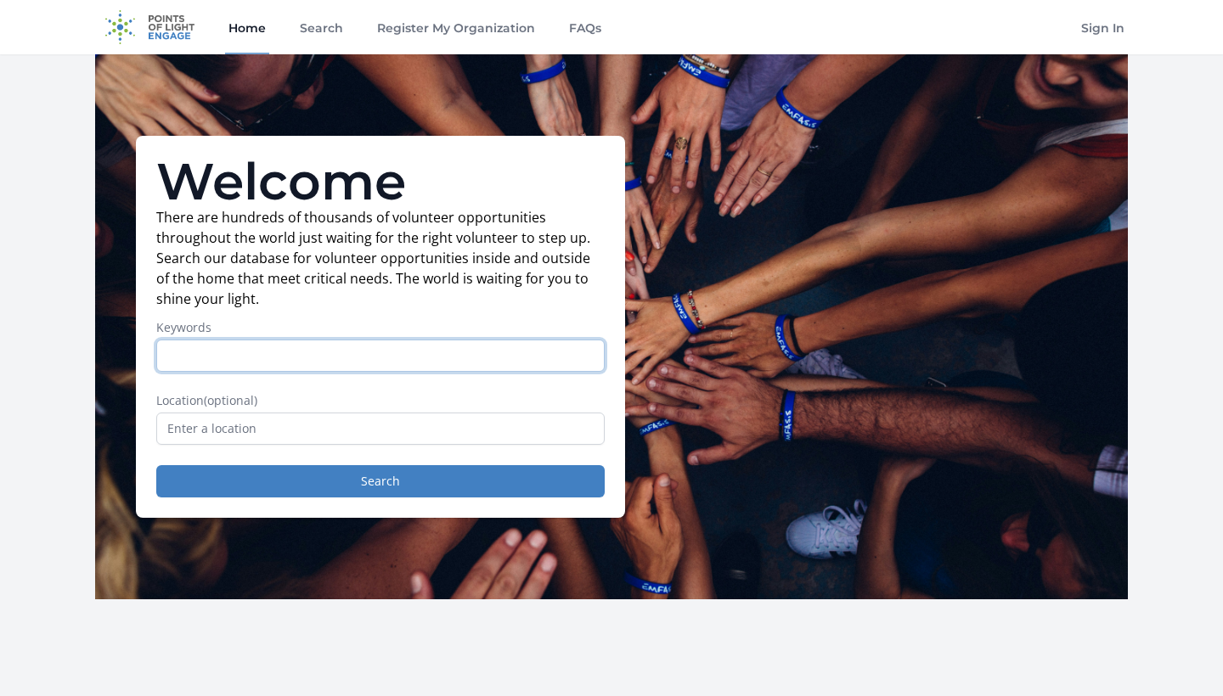
paste input "the search bar, type keywords like “virtual,” “online,” “youth,” “teen,” “histo…"
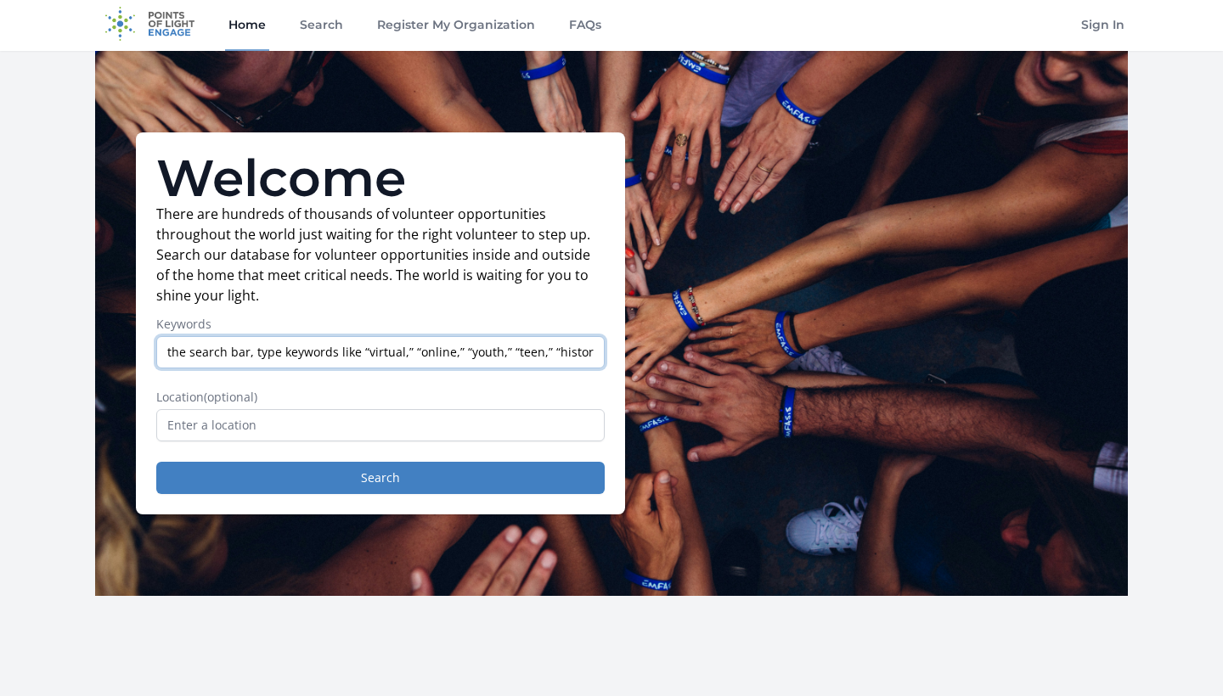
click at [233, 360] on input "the search bar, type keywords like “virtual,” “online,” “youth,” “teen,” “histo…" at bounding box center [380, 352] width 448 height 32
click at [233, 352] on input "the search bar, type keywords like “virtual,” “online,” “youth,” “teen,” “histo…" at bounding box center [380, 352] width 448 height 32
click at [213, 352] on input "virtual,” “online,” “youth,” “teen,” “history,” “civics,” or “education." at bounding box center [380, 352] width 448 height 32
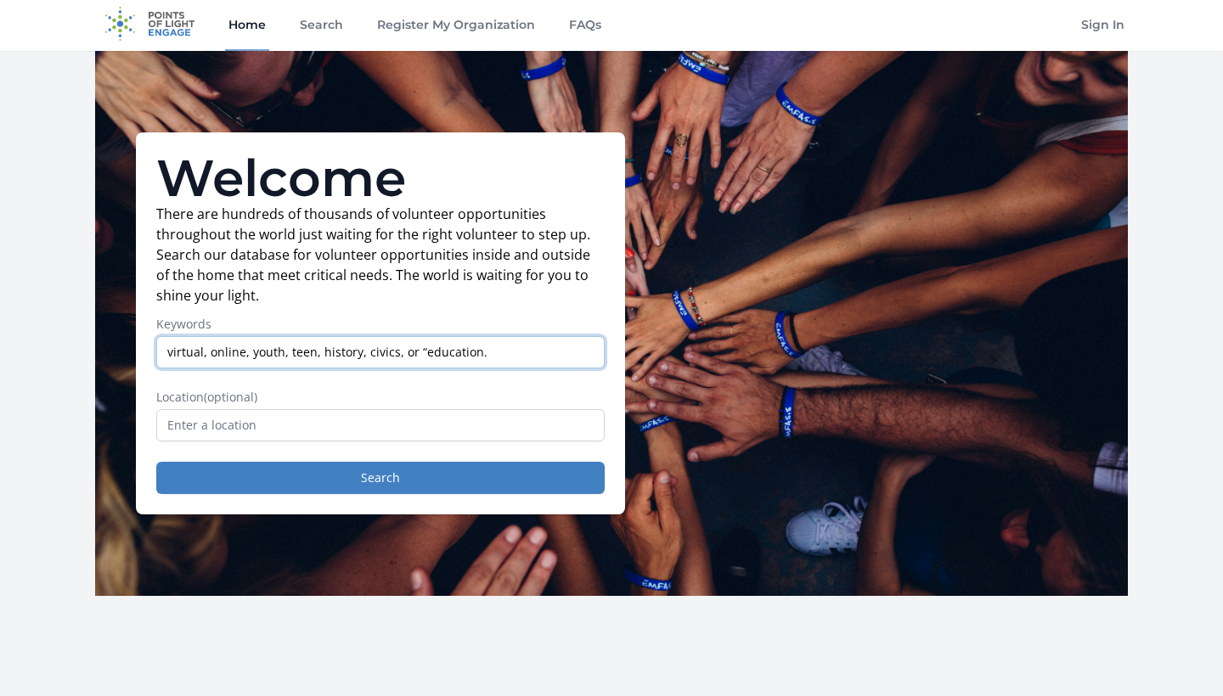
click at [423, 348] on input "virtual, online, youth, teen, history, civics, or “education." at bounding box center [380, 352] width 448 height 32
click at [414, 349] on input "virtual, online, youth, teen, history, civics, or education." at bounding box center [380, 352] width 448 height 32
type input "virtual, online, youth, teen, history, civics, and education."
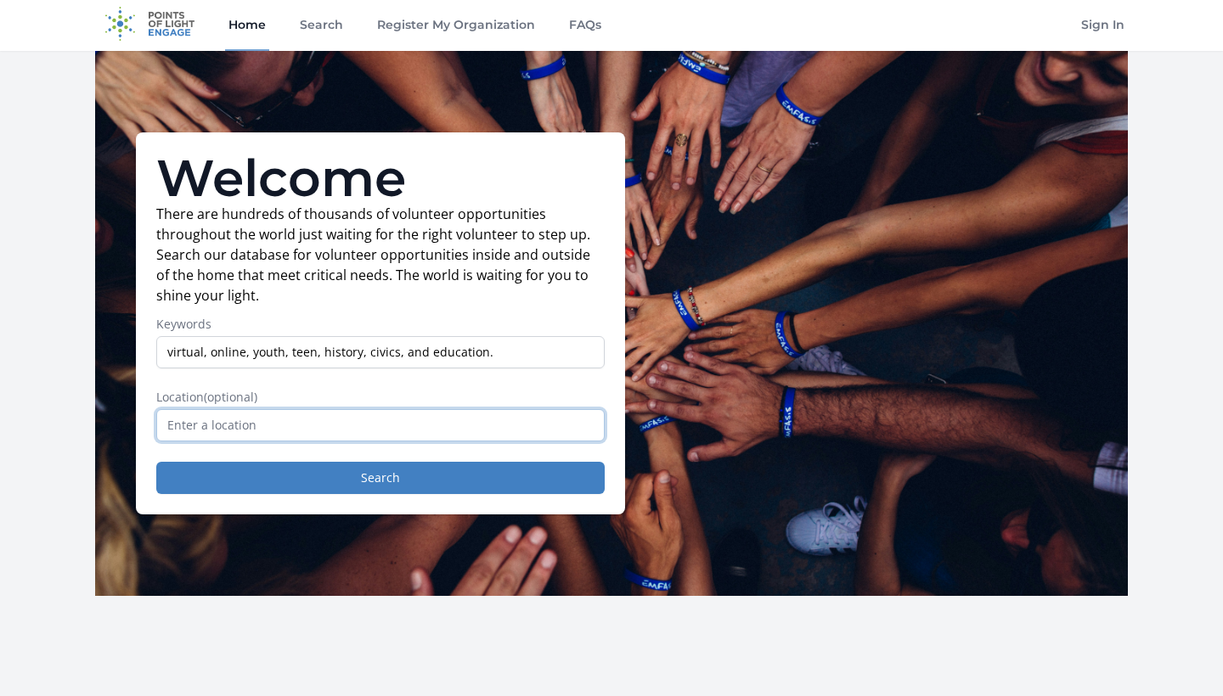
click at [371, 426] on input "text" at bounding box center [380, 425] width 448 height 32
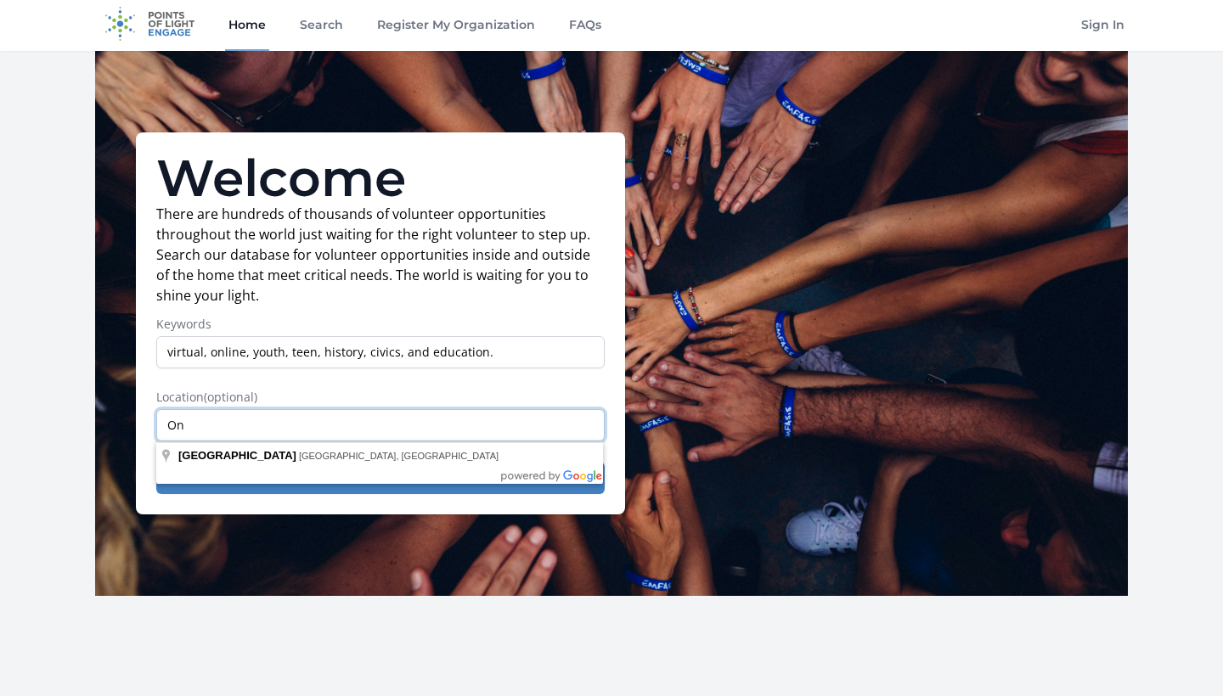
type input "O"
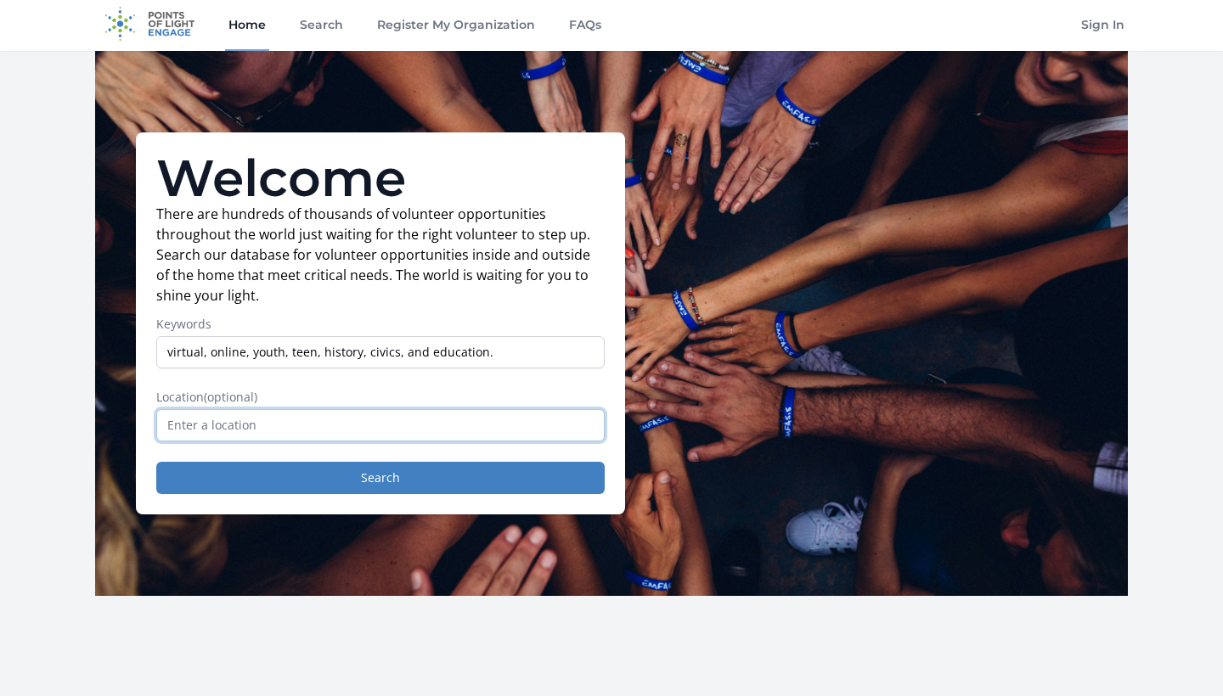
type input "D"
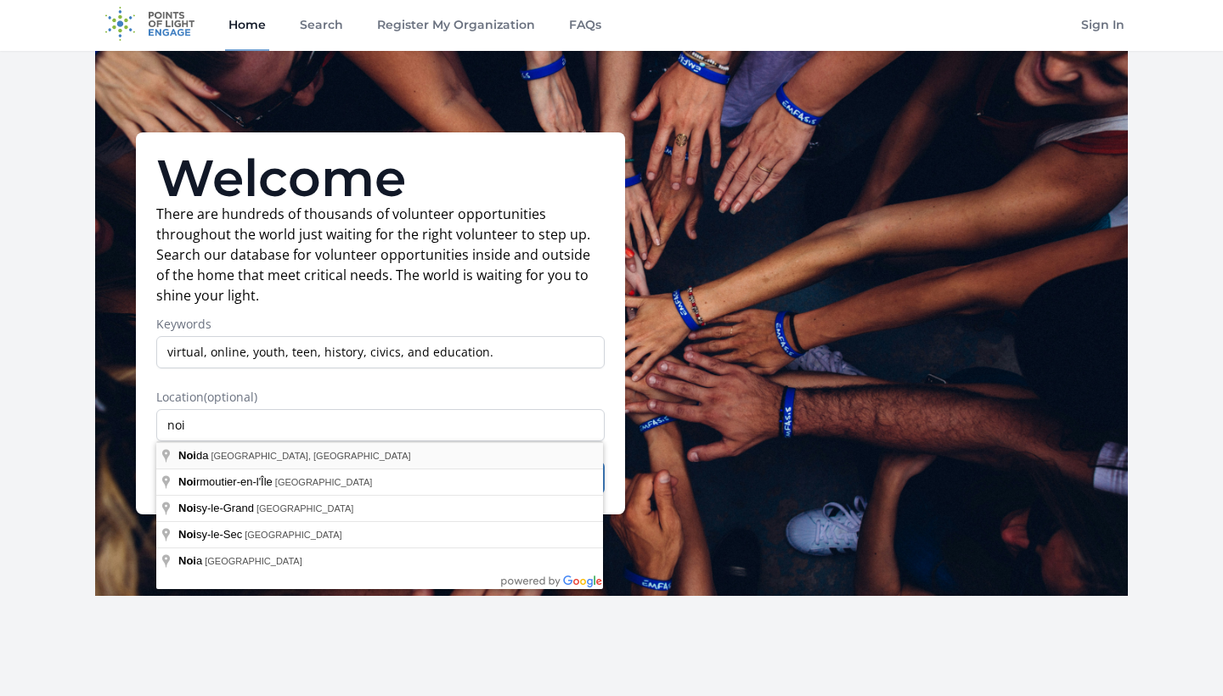
type input "Noida, Uttar Pradesh, India"
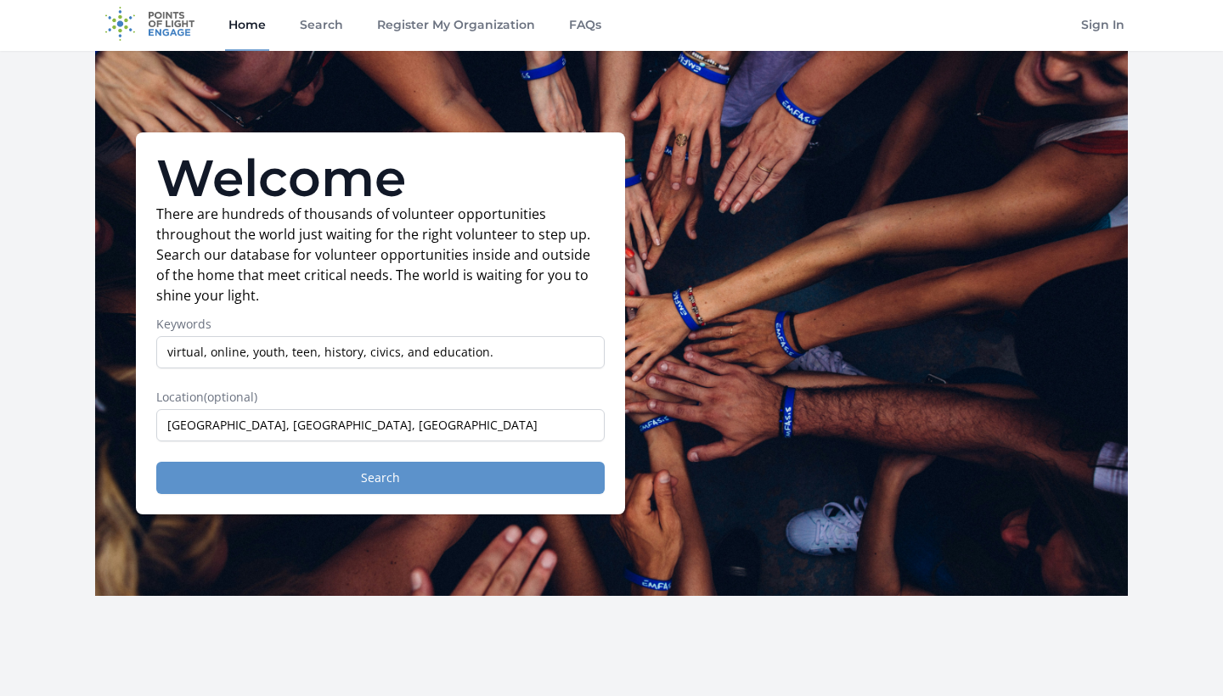
click at [256, 471] on button "Search" at bounding box center [380, 478] width 448 height 32
click at [443, 482] on button "Search" at bounding box center [380, 478] width 448 height 32
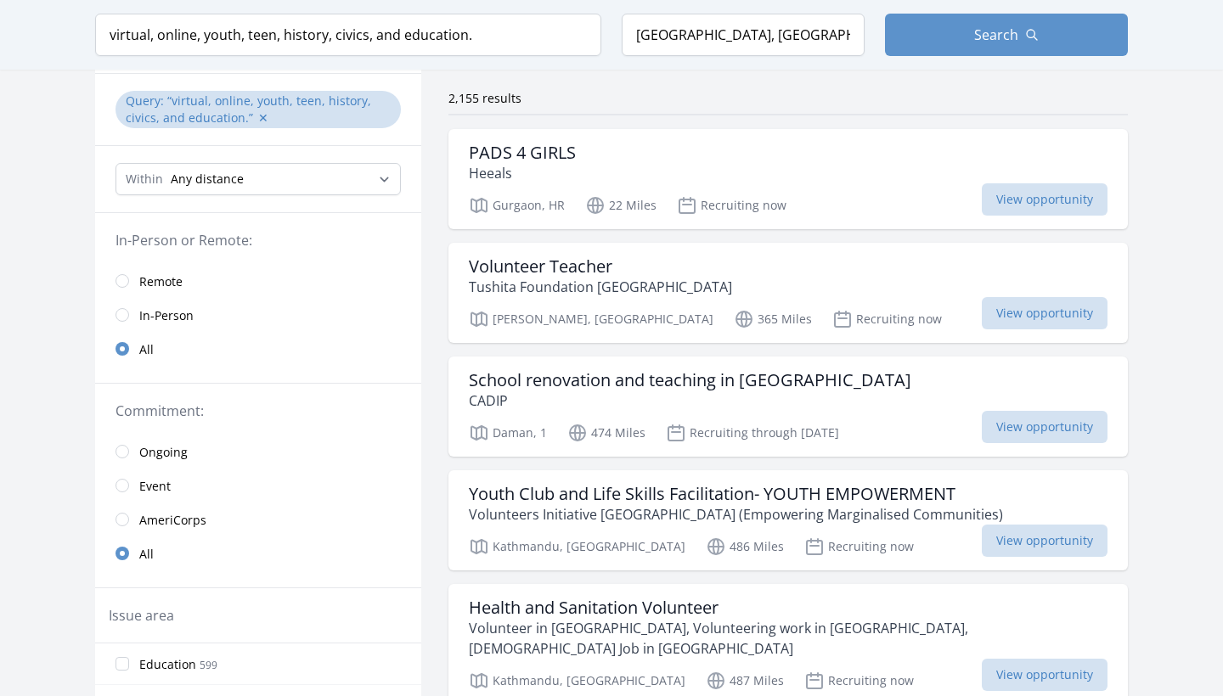
scroll to position [123, 0]
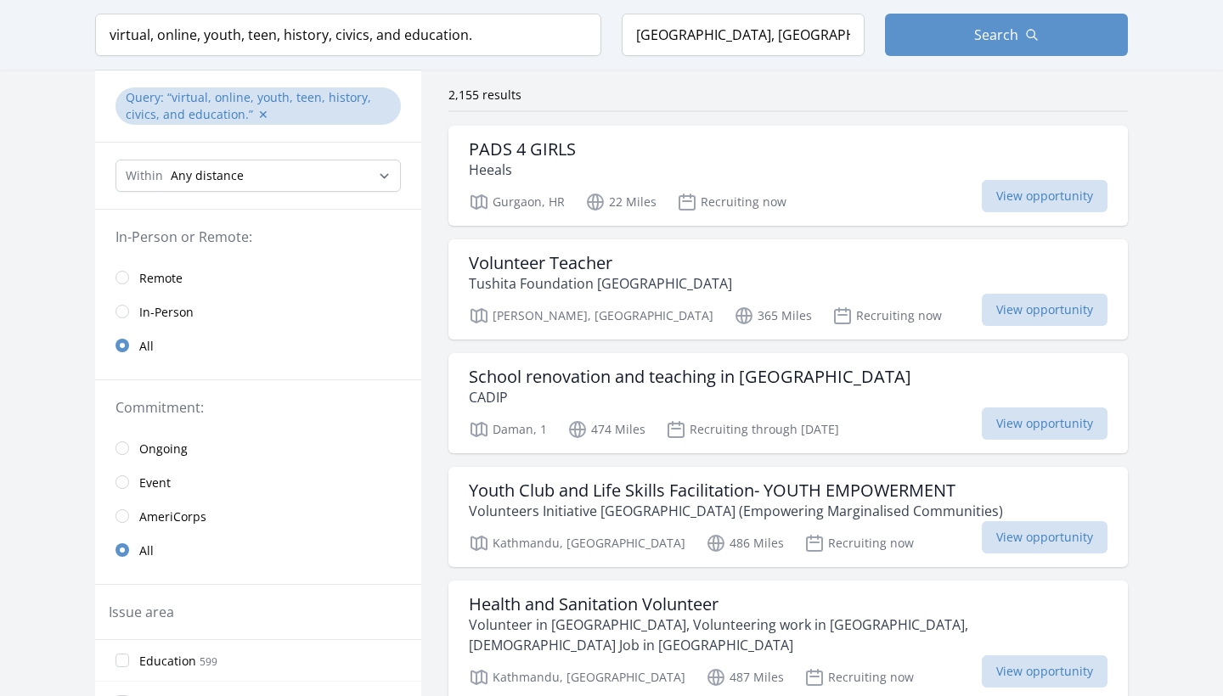
click at [256, 470] on link "Event" at bounding box center [258, 482] width 326 height 34
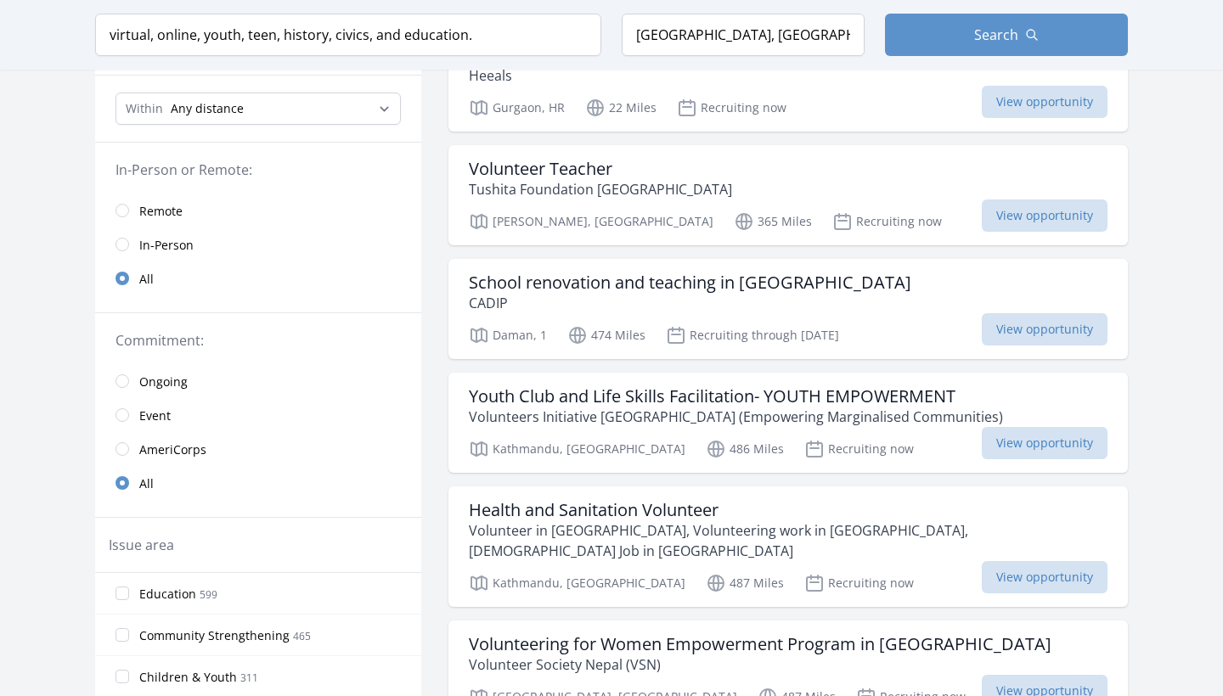
scroll to position [243, 0]
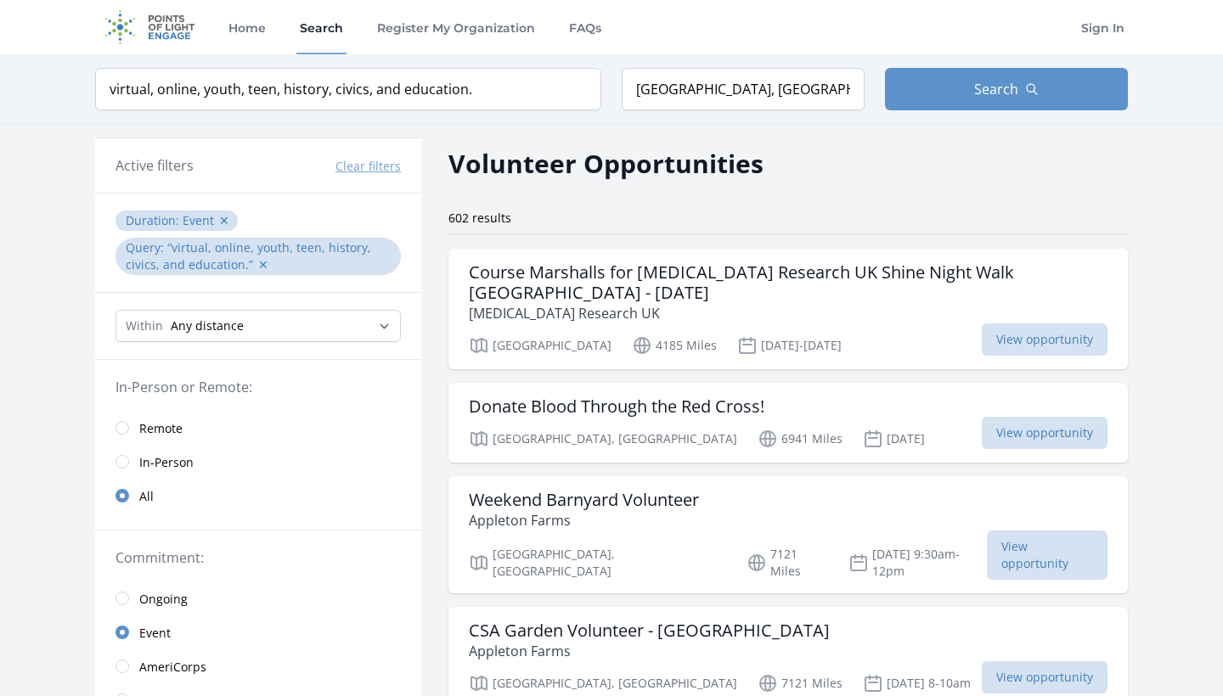
click at [128, 429] on input "radio" at bounding box center [122, 428] width 14 height 14
click at [107, 425] on link "Remote" at bounding box center [258, 428] width 326 height 34
click at [117, 425] on input "radio" at bounding box center [122, 428] width 14 height 14
click at [124, 425] on input "radio" at bounding box center [122, 428] width 14 height 14
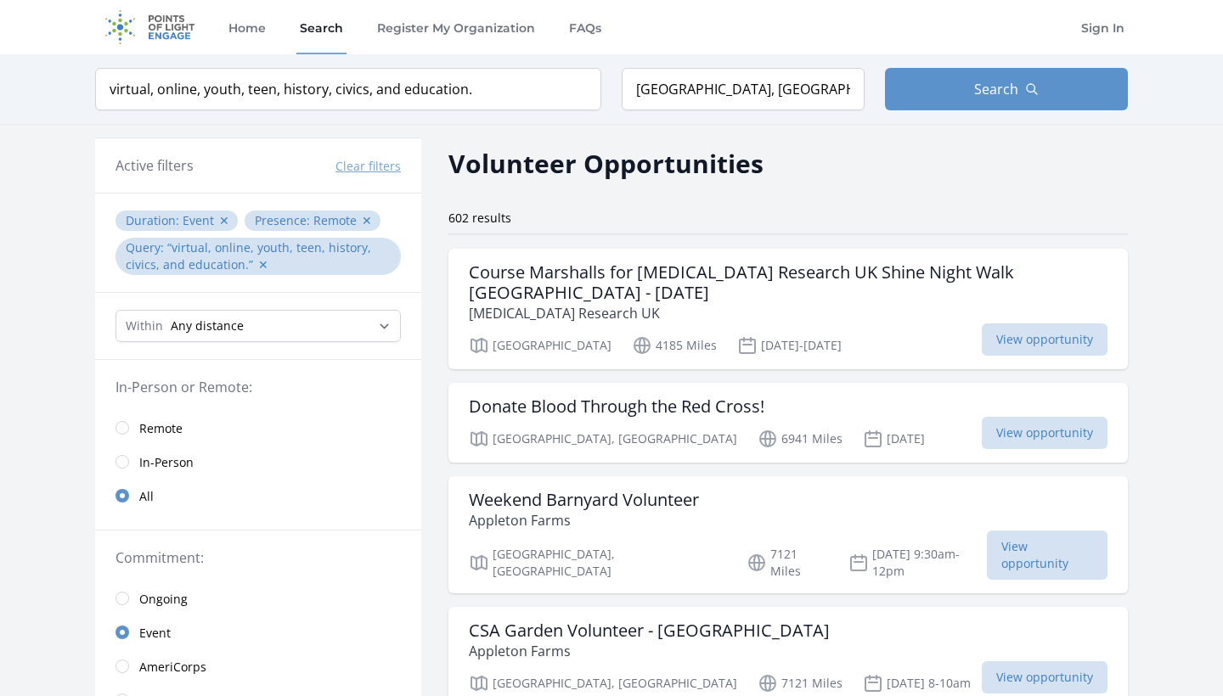
click at [124, 425] on input "radio" at bounding box center [122, 428] width 14 height 14
click at [343, 215] on span "Remote" at bounding box center [334, 220] width 43 height 16
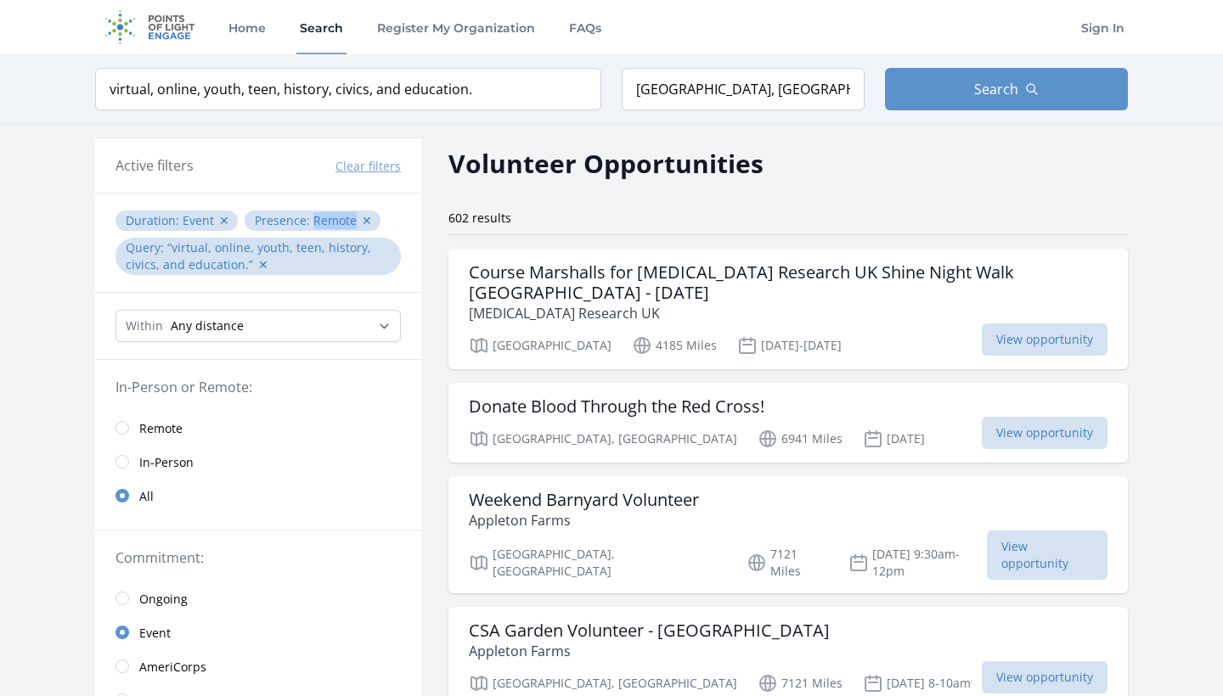
click at [343, 215] on span "Remote" at bounding box center [334, 220] width 43 height 16
click at [121, 426] on input "radio" at bounding box center [122, 428] width 14 height 14
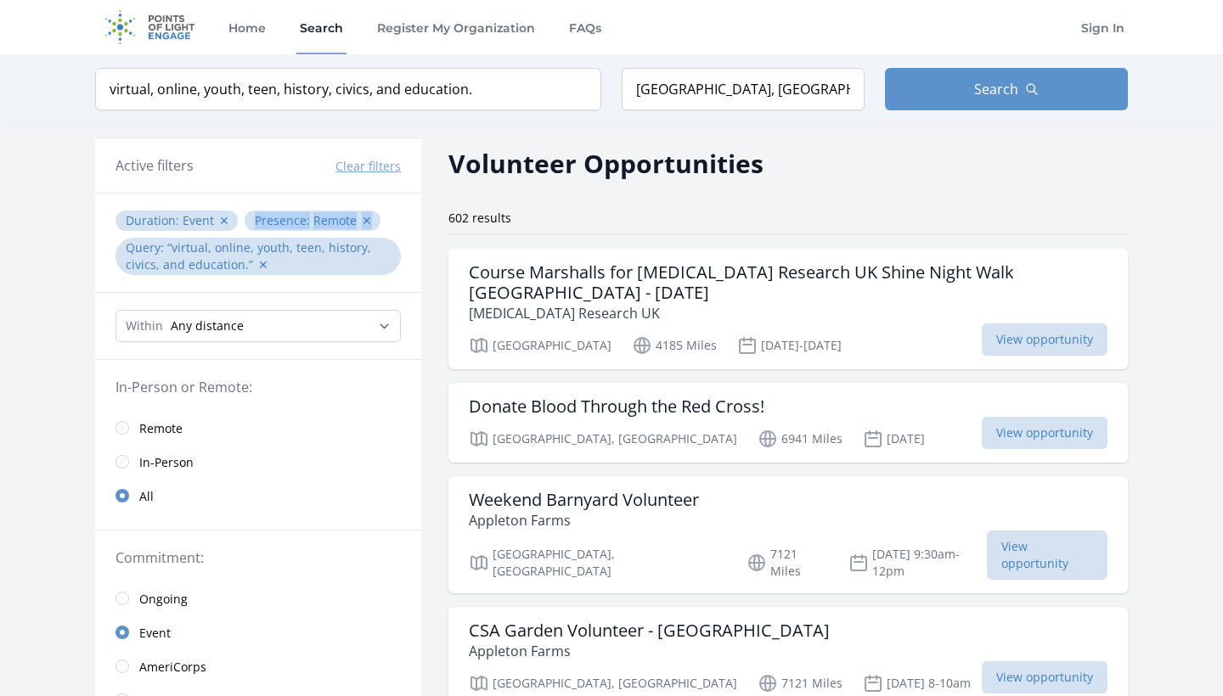
click at [121, 426] on input "radio" at bounding box center [122, 428] width 14 height 14
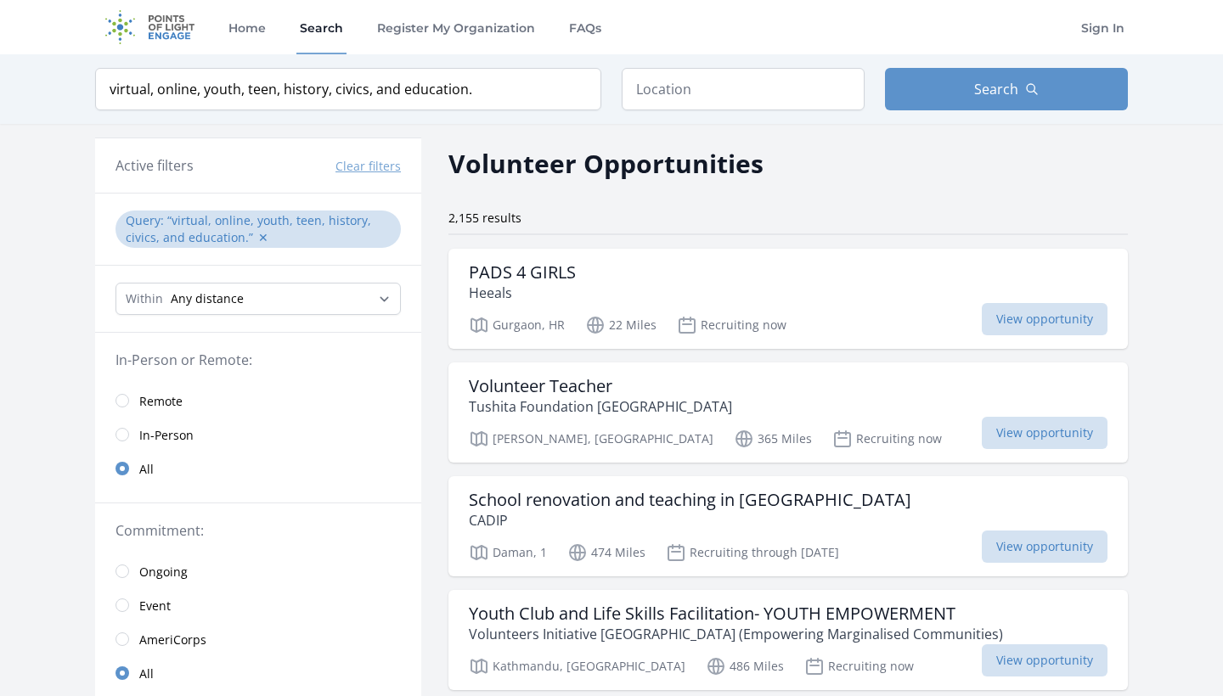
click at [124, 400] on input "radio" at bounding box center [122, 401] width 14 height 14
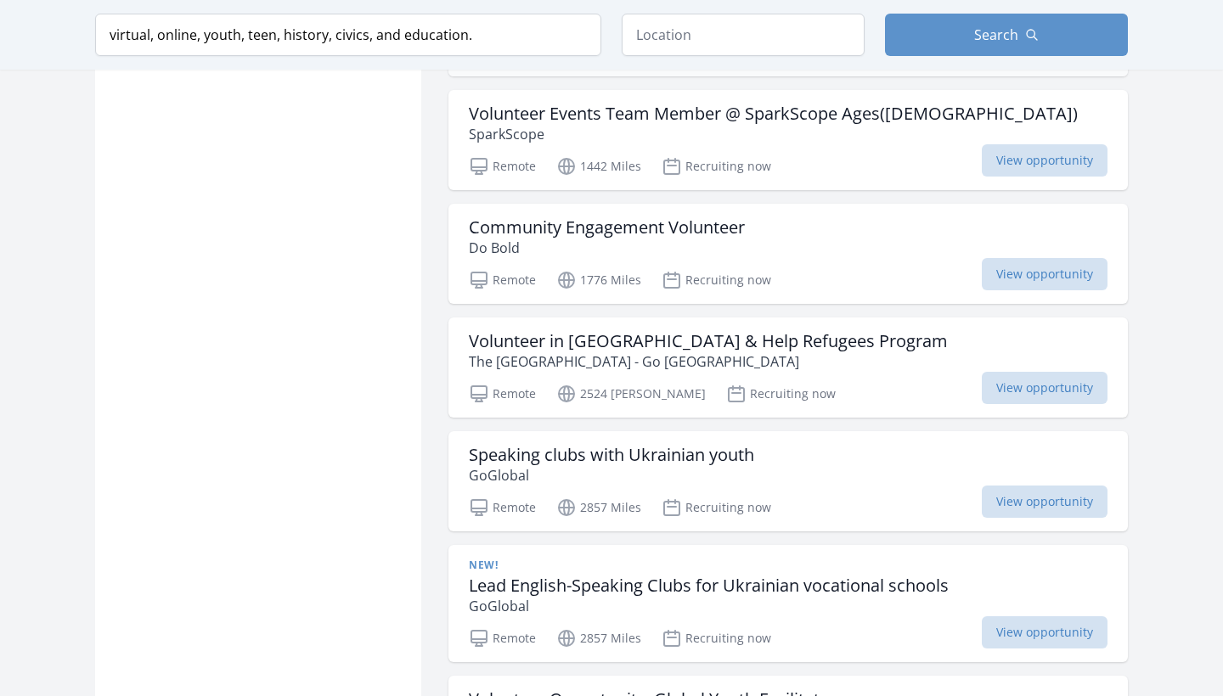
scroll to position [1545, 0]
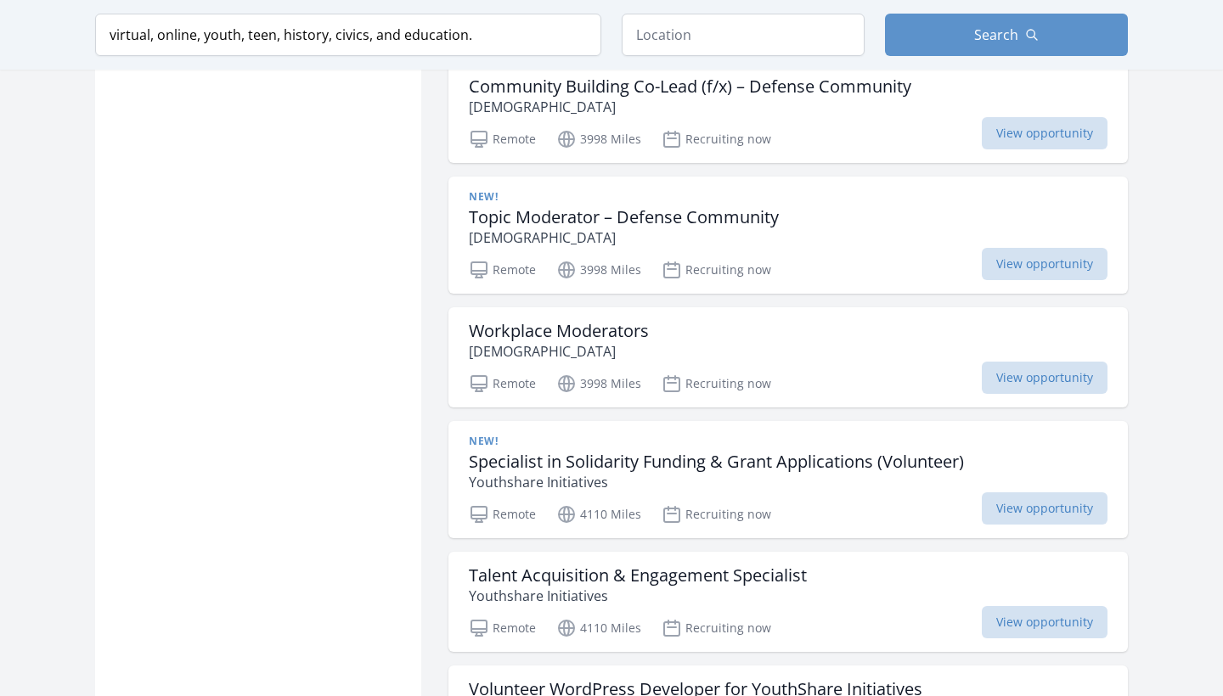
scroll to position [4336, 0]
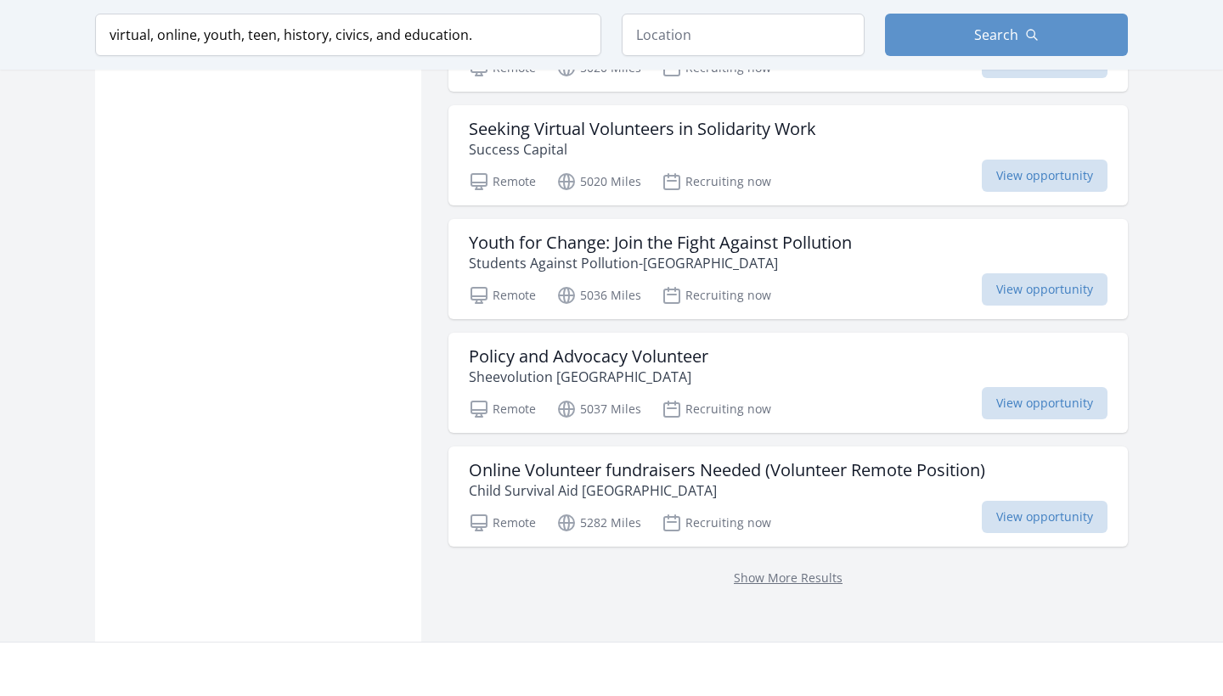
scroll to position [6950, 0]
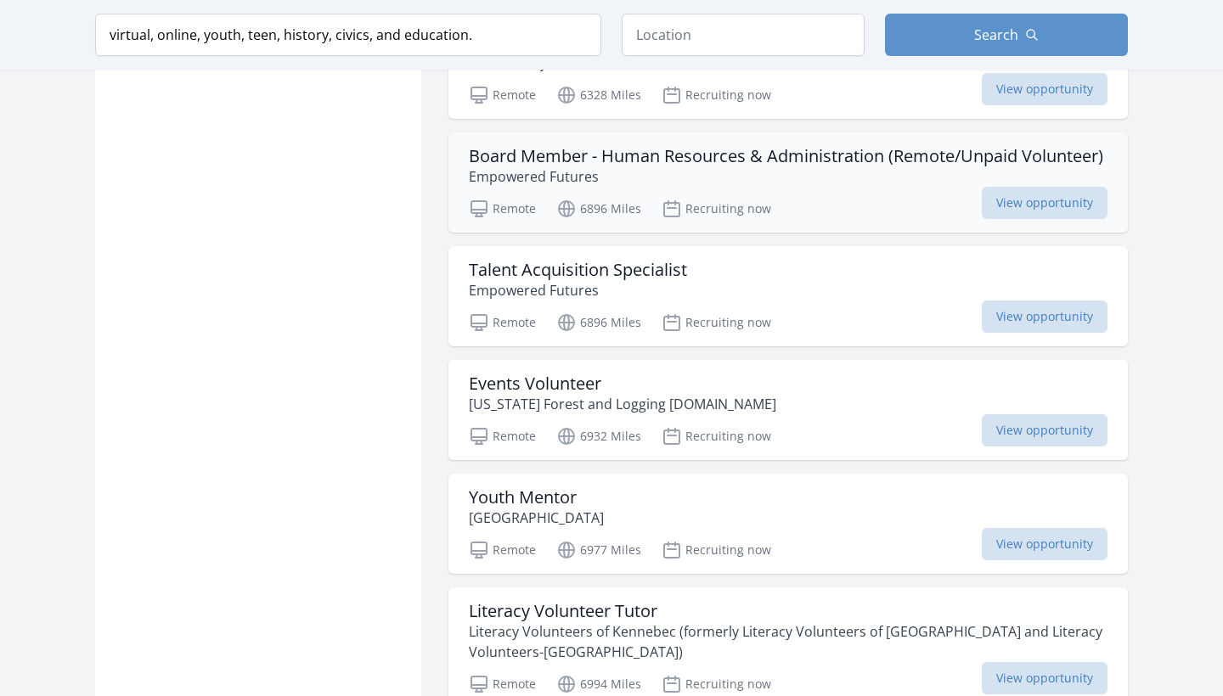
scroll to position [9108, 0]
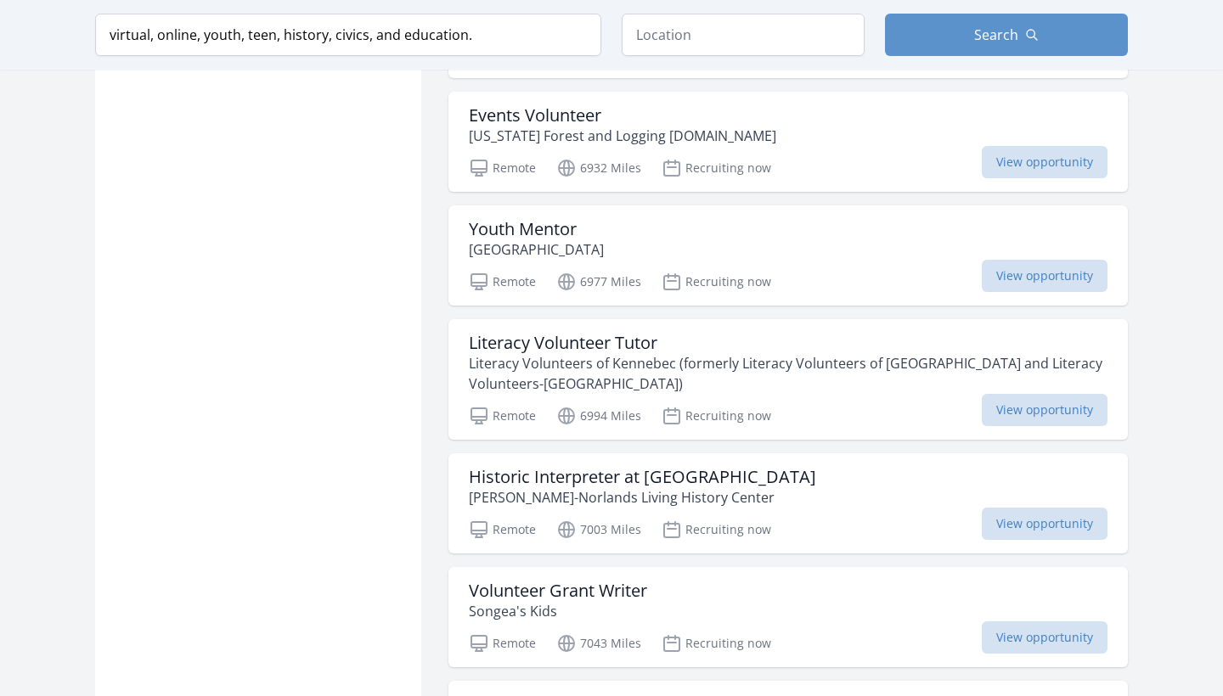
scroll to position [9379, 0]
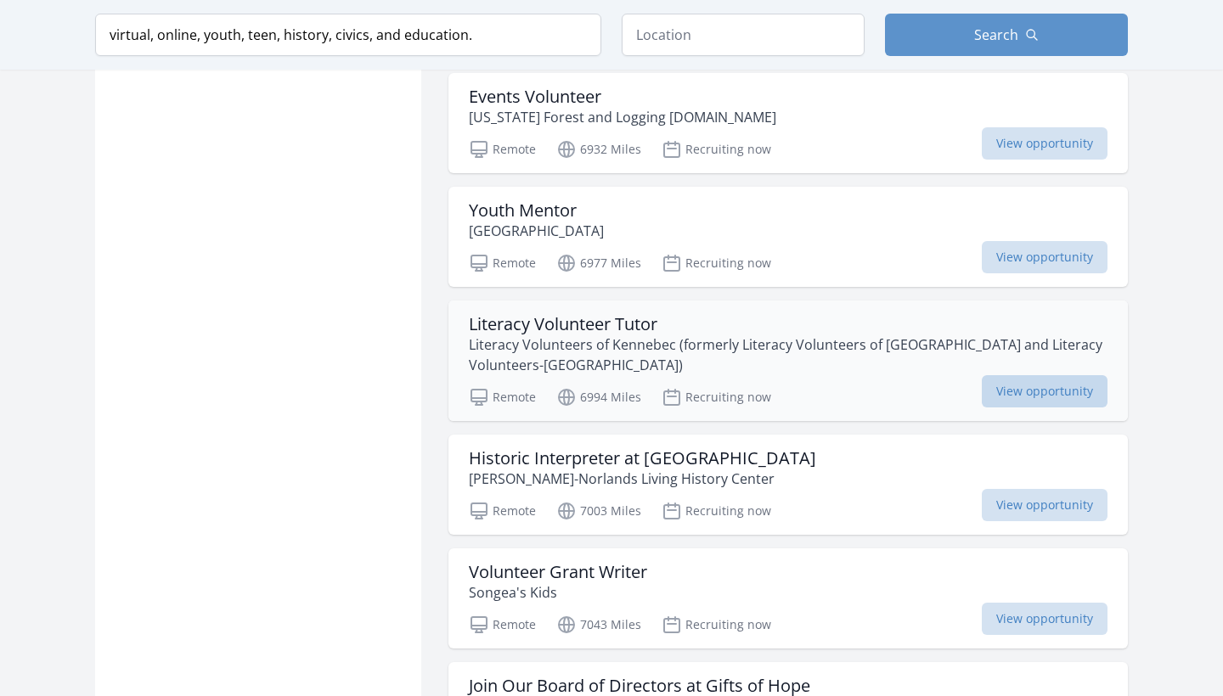
click at [1020, 375] on span "View opportunity" at bounding box center [1045, 391] width 126 height 32
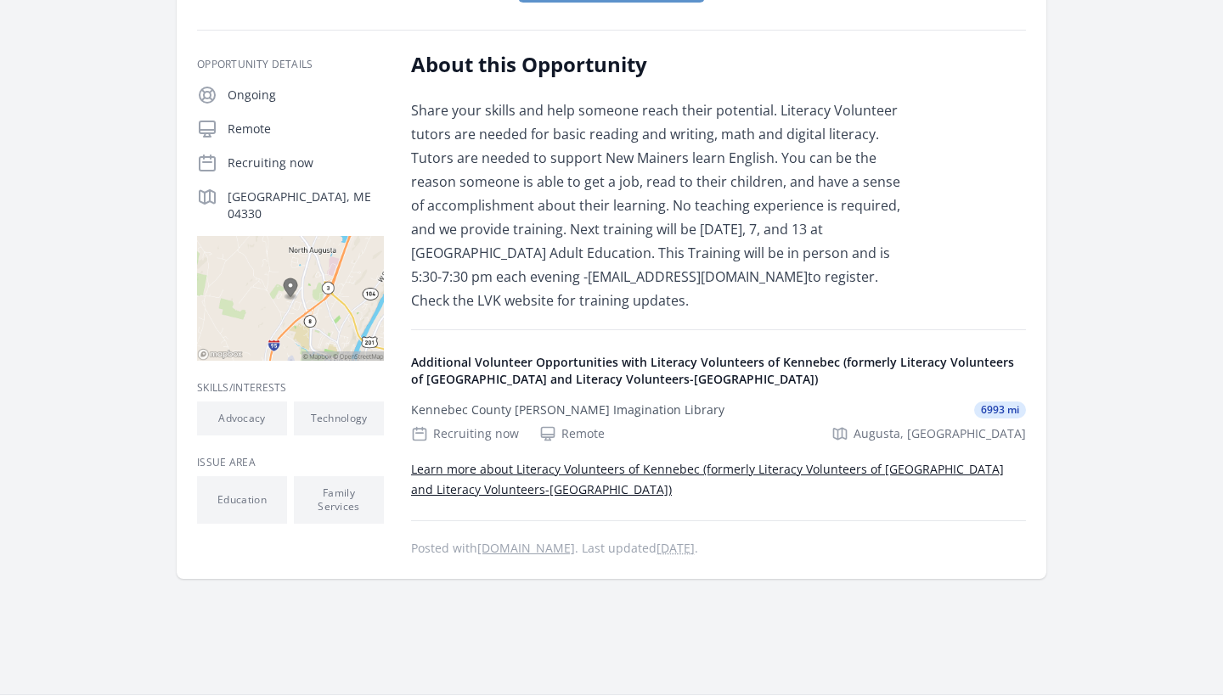
scroll to position [319, 0]
